Goal: Information Seeking & Learning: Learn about a topic

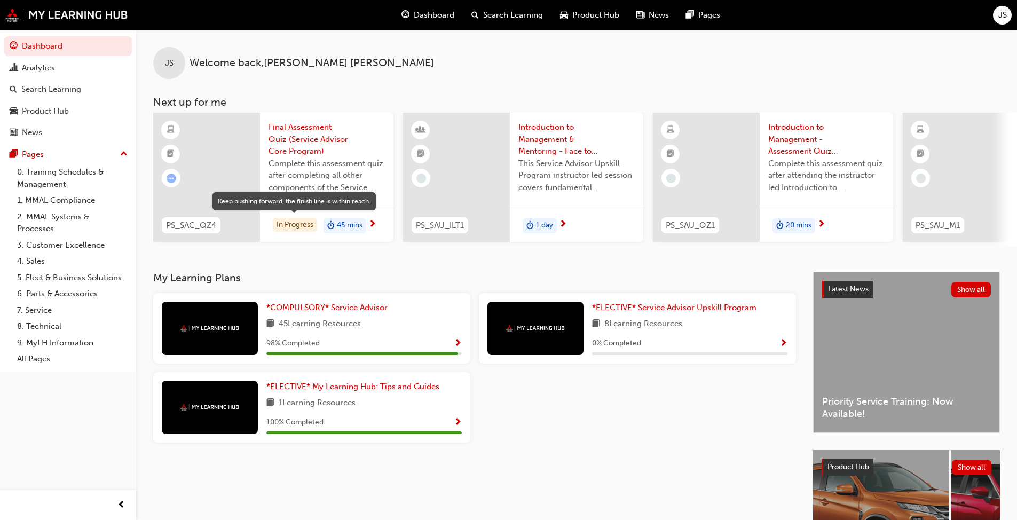
click at [294, 223] on div "In Progress" at bounding box center [295, 225] width 44 height 14
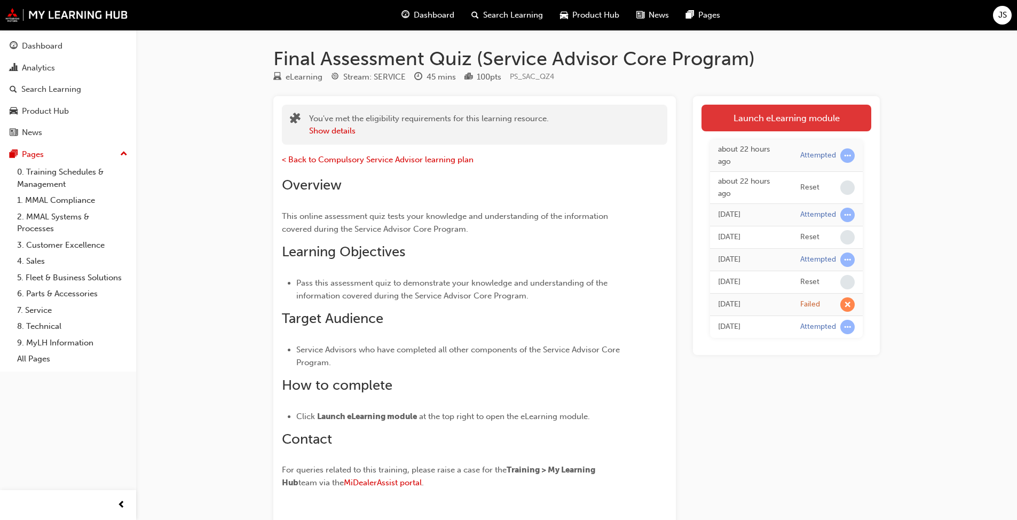
click at [533, 116] on link "Launch eLearning module" at bounding box center [787, 118] width 170 height 27
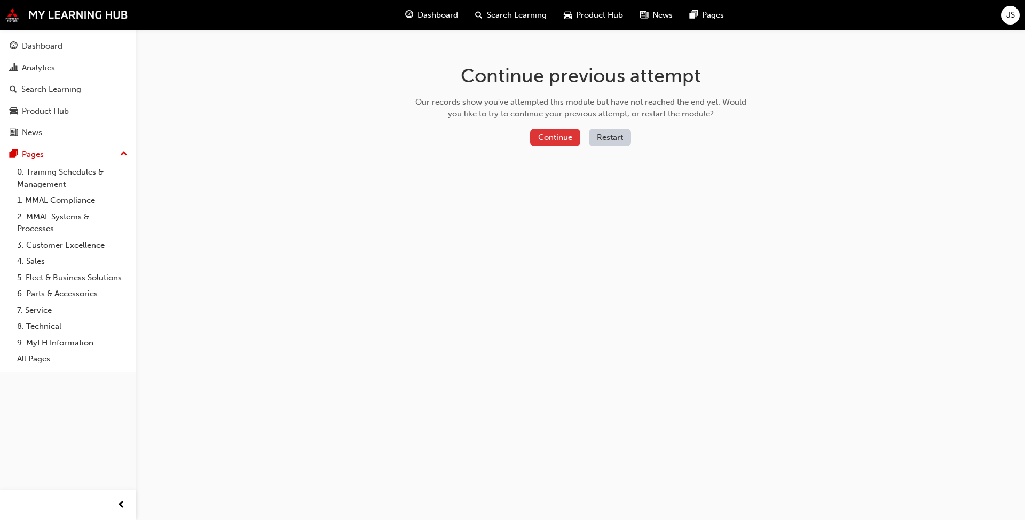
click at [533, 139] on button "Continue" at bounding box center [555, 138] width 50 height 18
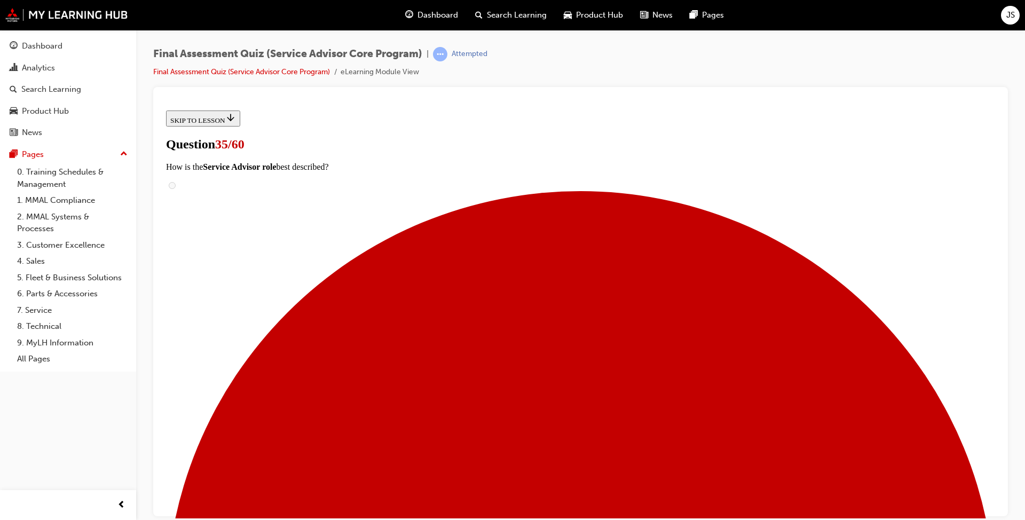
scroll to position [53, 0]
radio input "true"
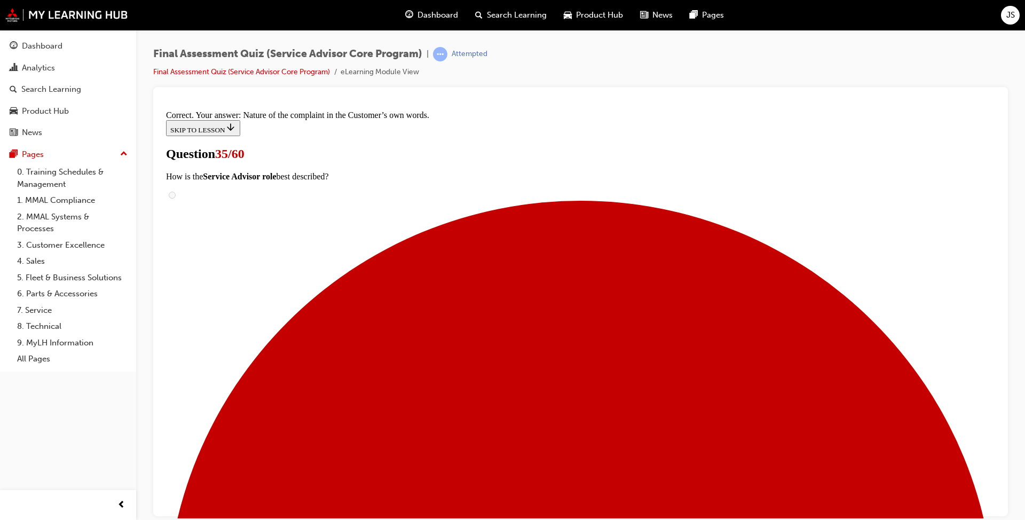
scroll to position [146, 0]
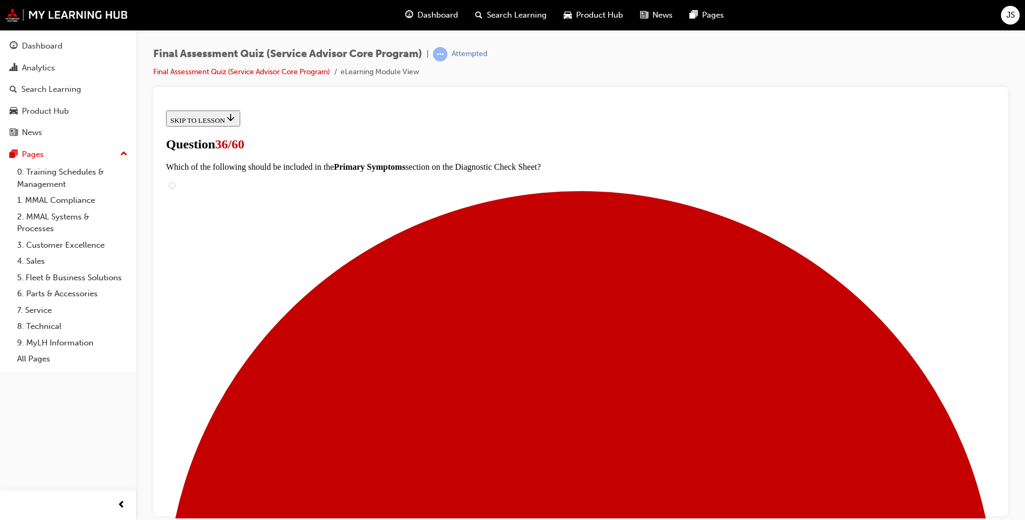
scroll to position [107, 0]
checkbox input "true"
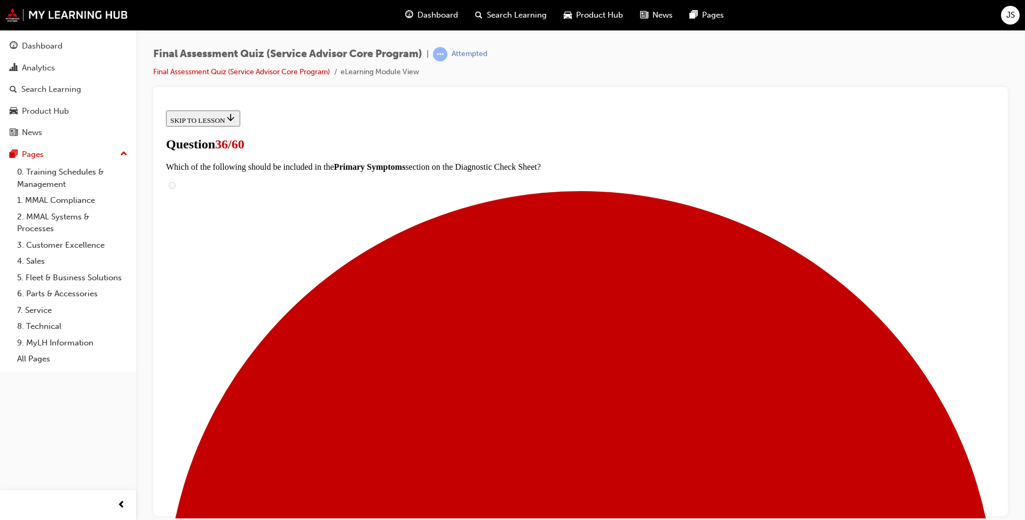
checkbox input "true"
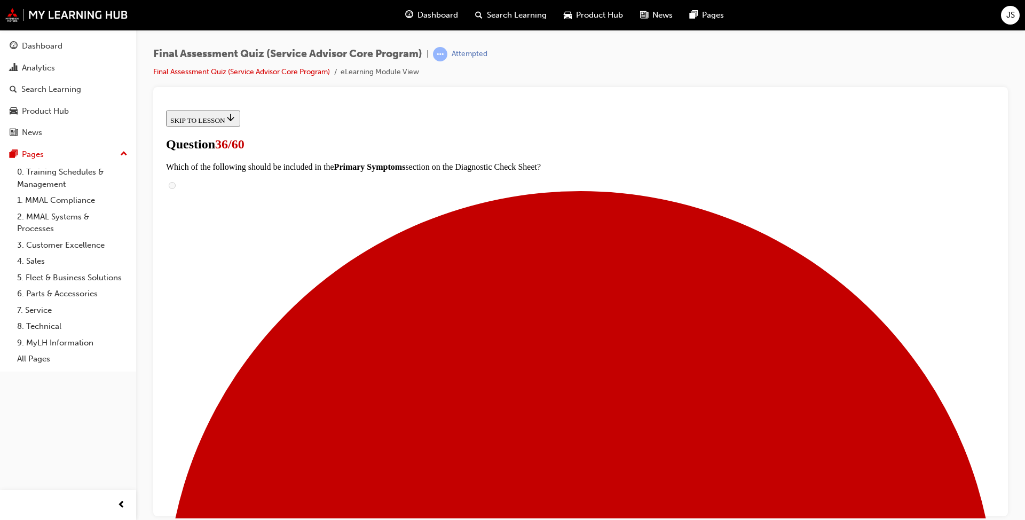
scroll to position [214, 0]
checkbox input "true"
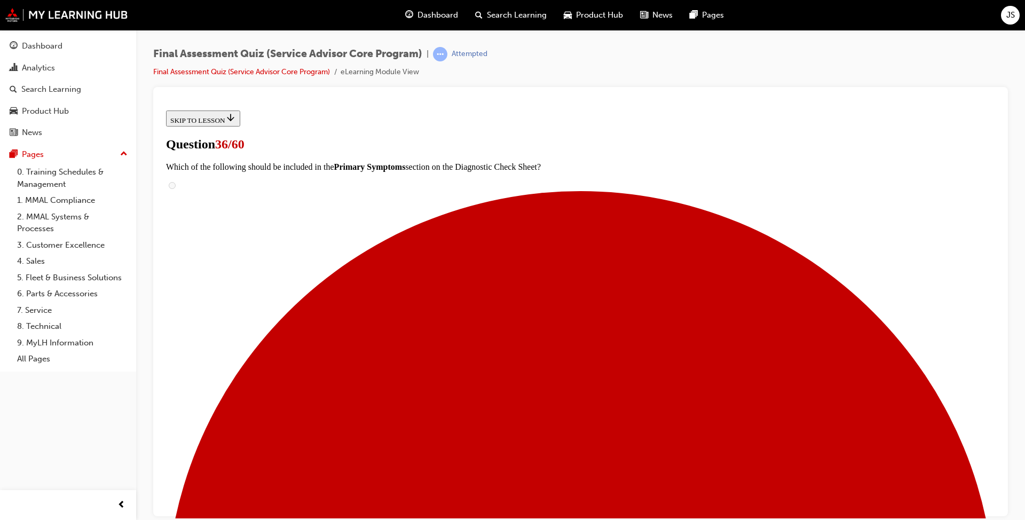
checkbox input "true"
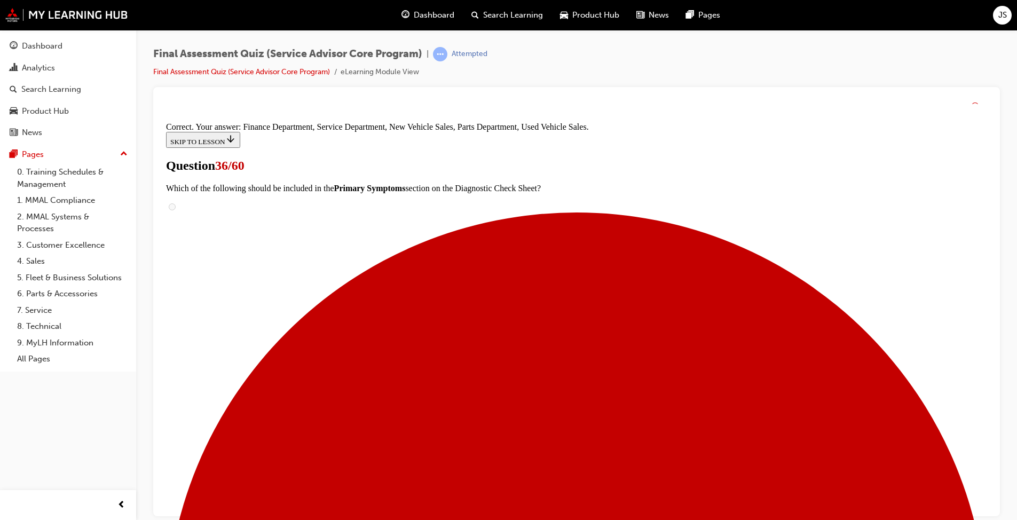
scroll to position [396, 0]
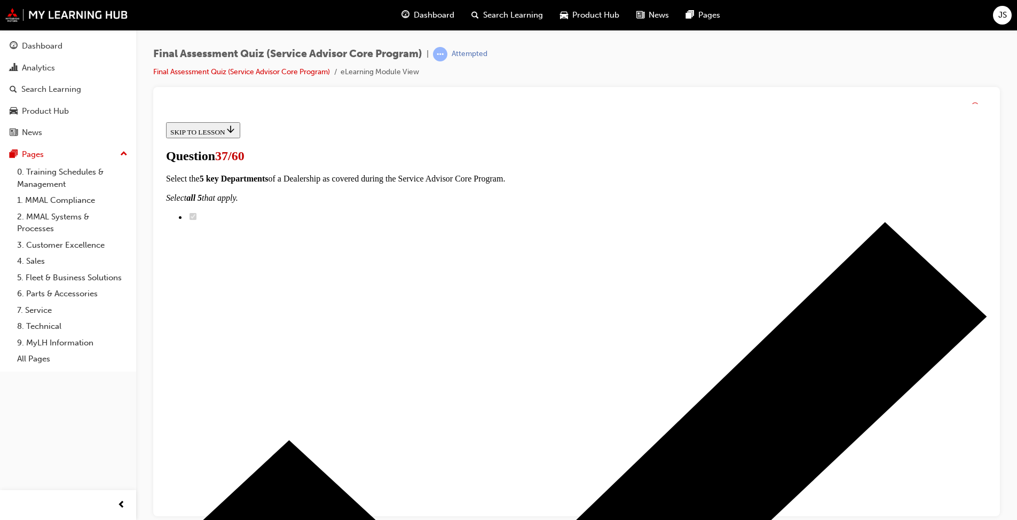
scroll to position [107, 0]
checkbox input "true"
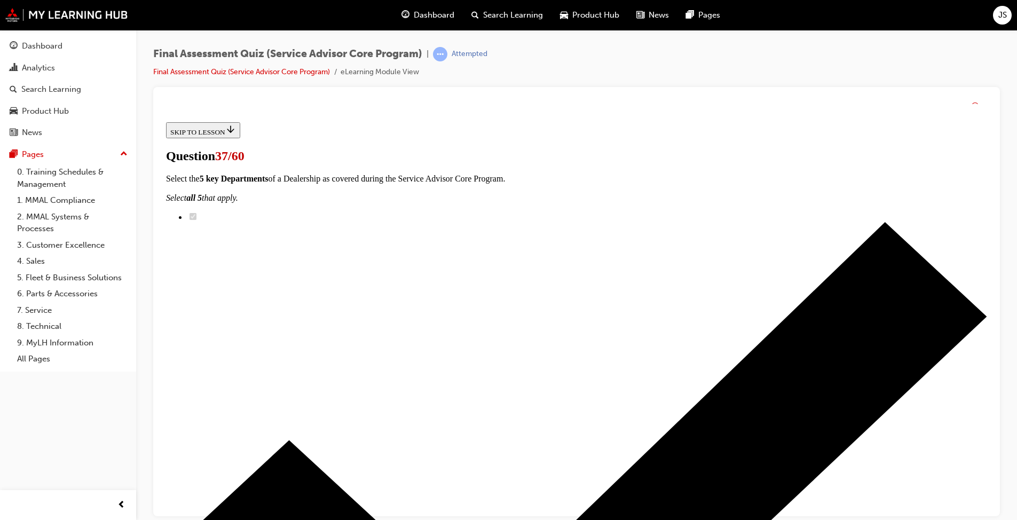
checkbox input "true"
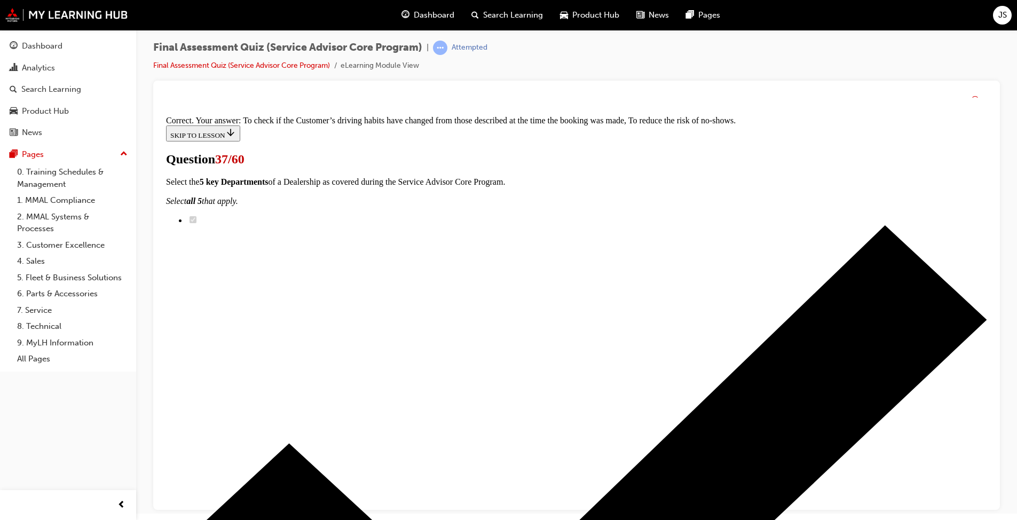
scroll to position [10, 0]
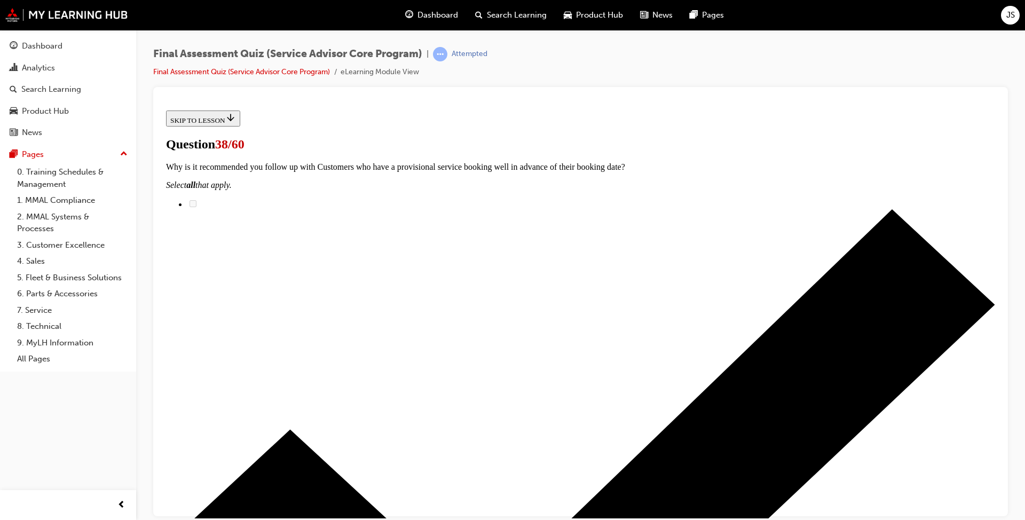
scroll to position [160, 0]
